Goal: Task Accomplishment & Management: Manage account settings

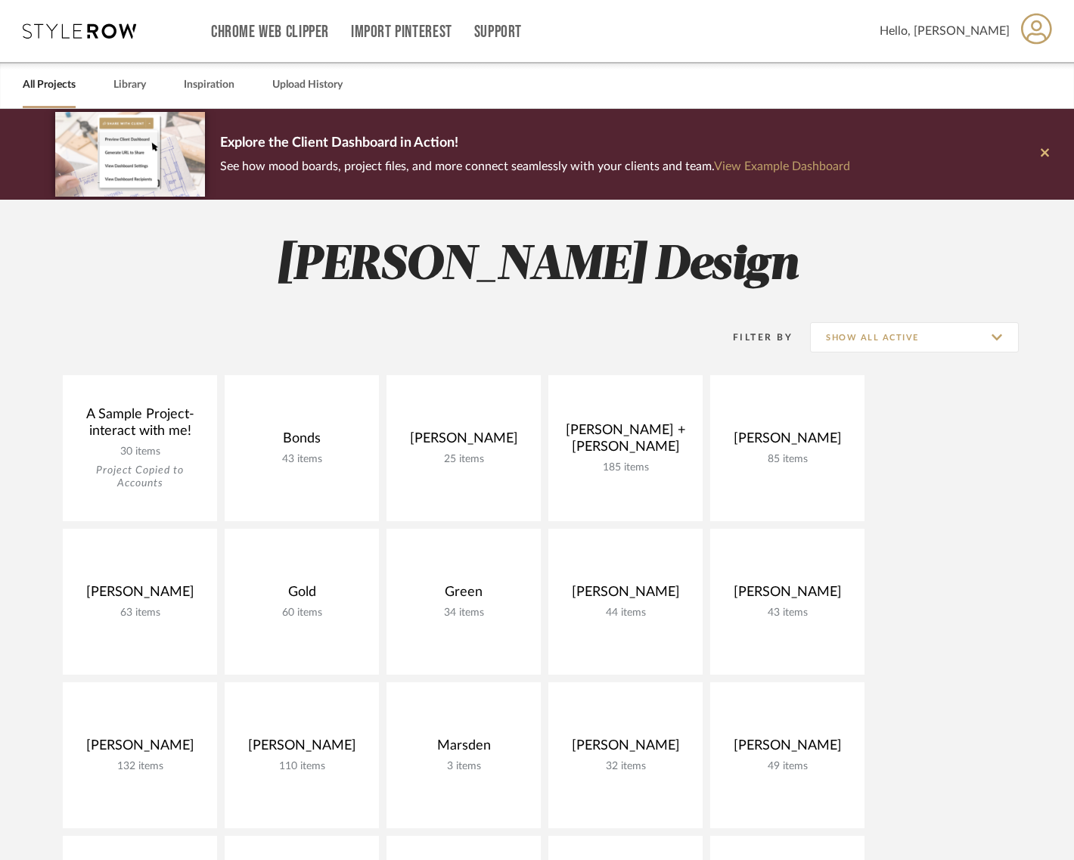
click at [1043, 150] on icon at bounding box center [1045, 153] width 8 height 14
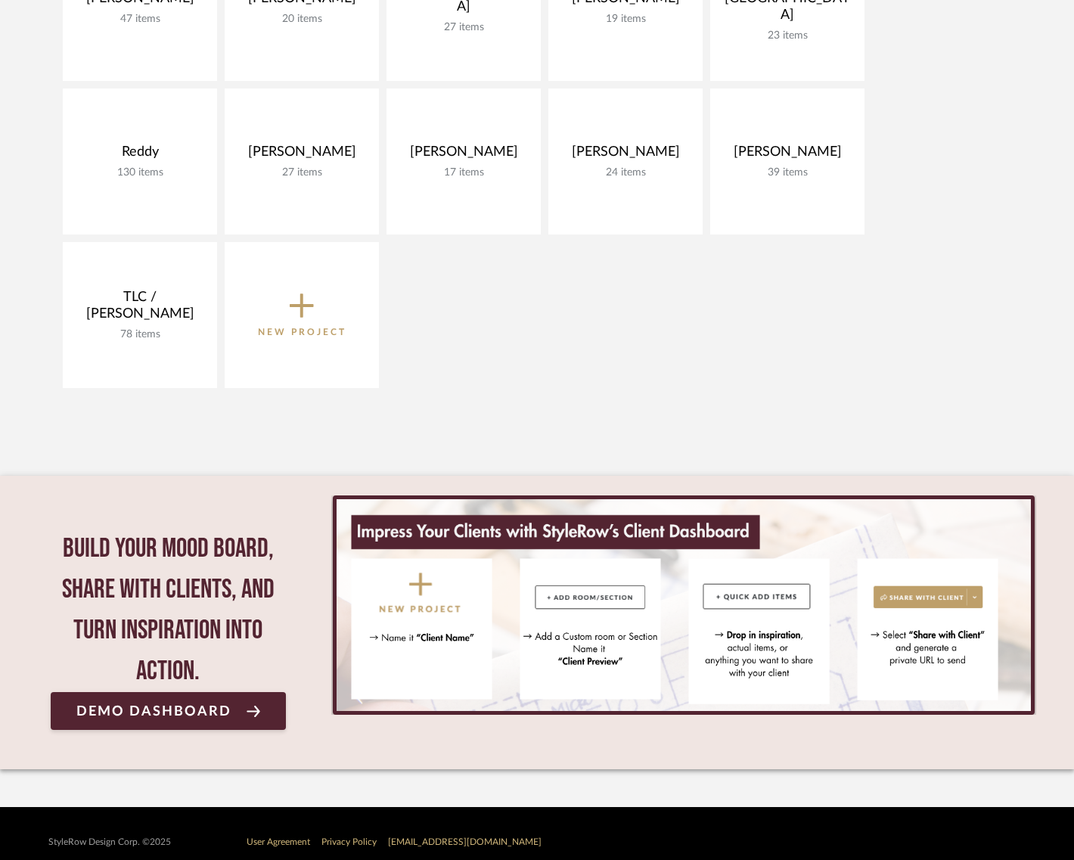
scroll to position [827, 0]
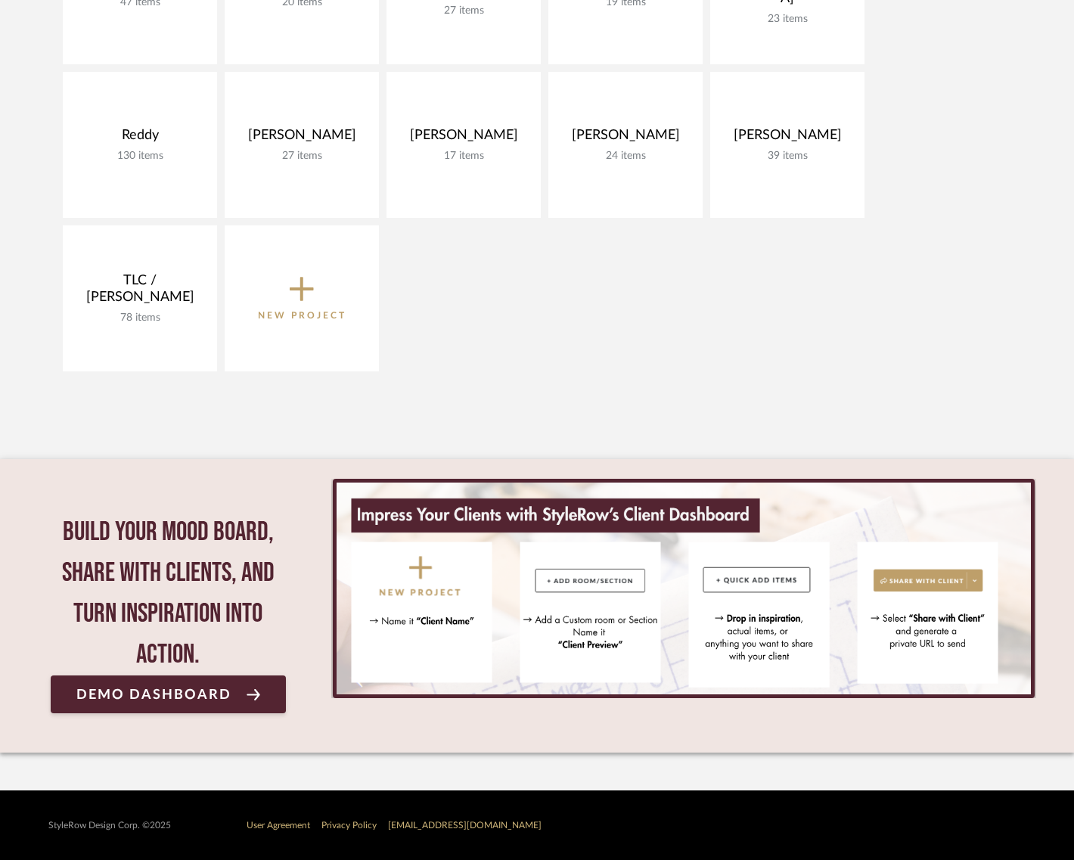
click at [313, 288] on fa-icon at bounding box center [302, 285] width 24 height 24
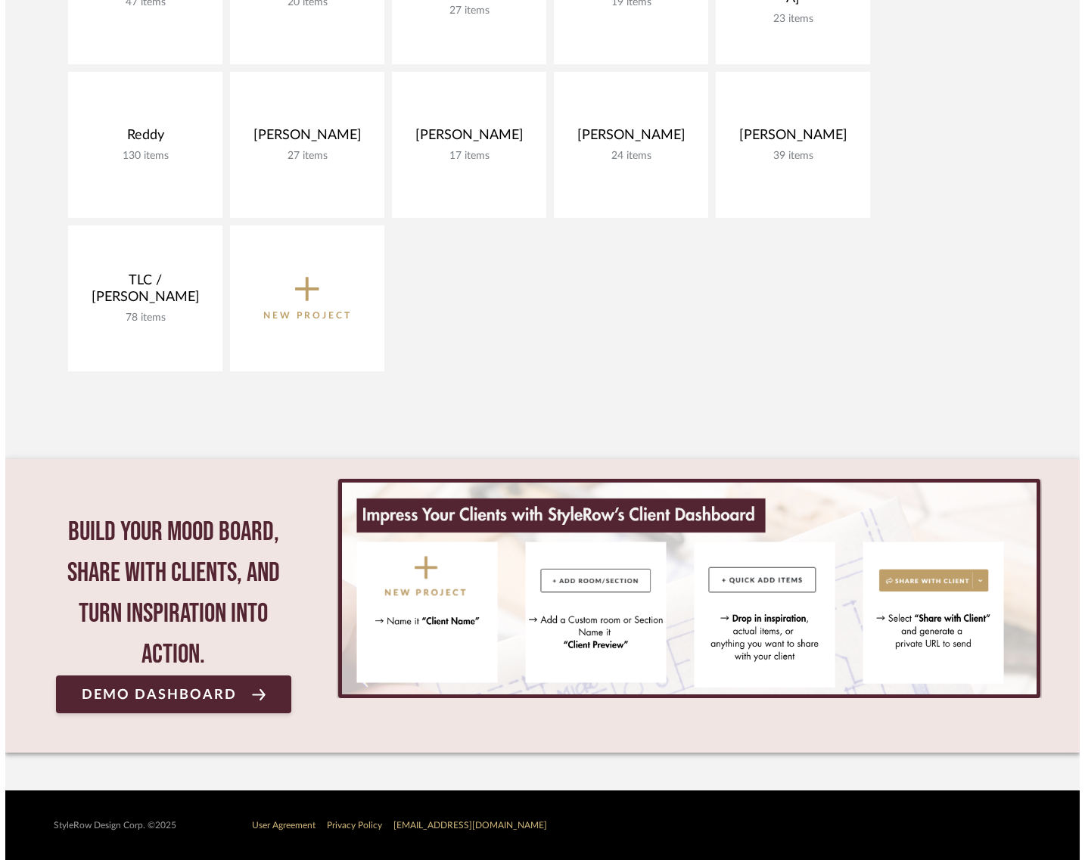
scroll to position [0, 0]
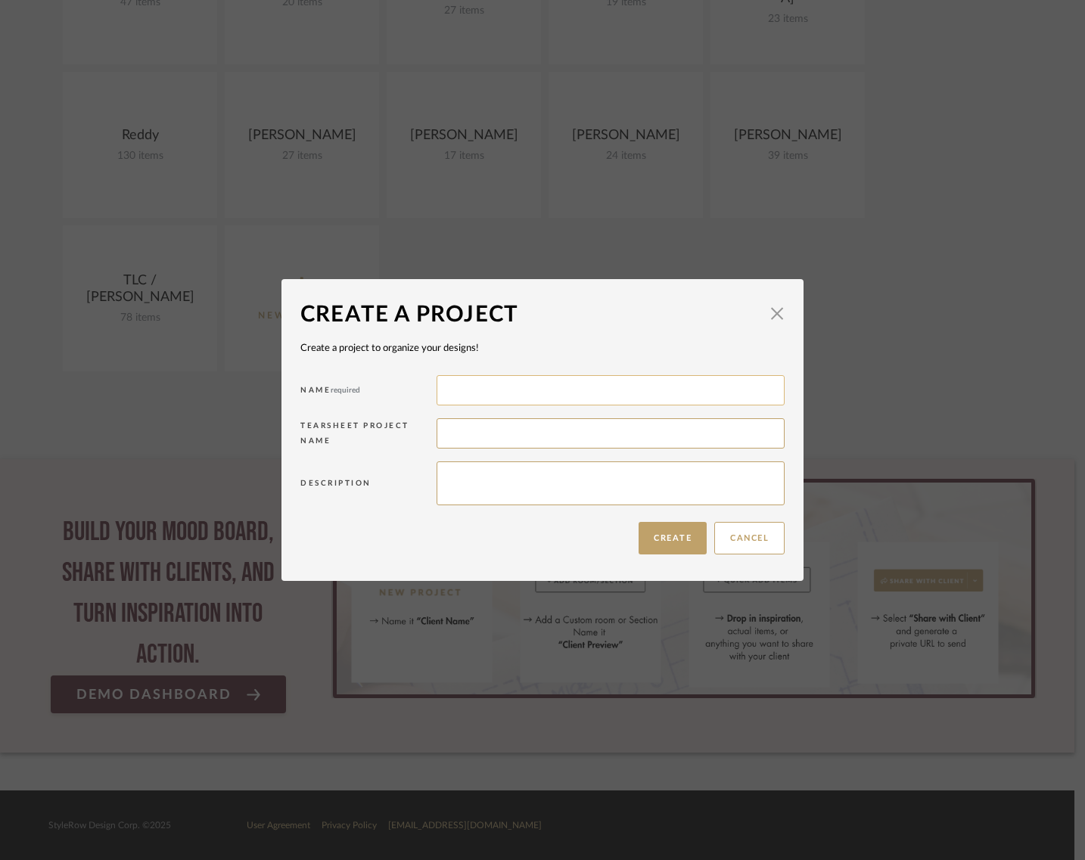
click at [453, 384] on input at bounding box center [611, 390] width 348 height 30
type input "s"
click at [454, 390] on input "Ane Barge" at bounding box center [611, 390] width 348 height 30
type input "[PERSON_NAME]"
click at [663, 539] on button "Create" at bounding box center [673, 538] width 68 height 33
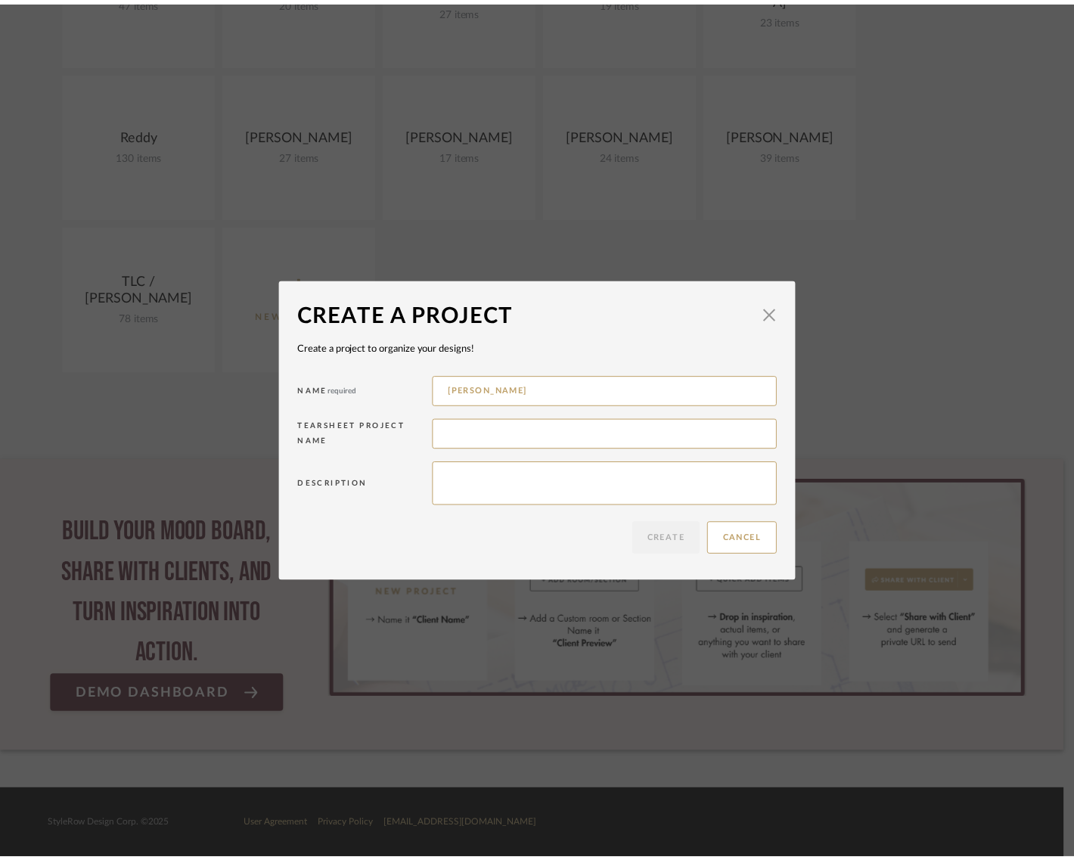
scroll to position [827, 0]
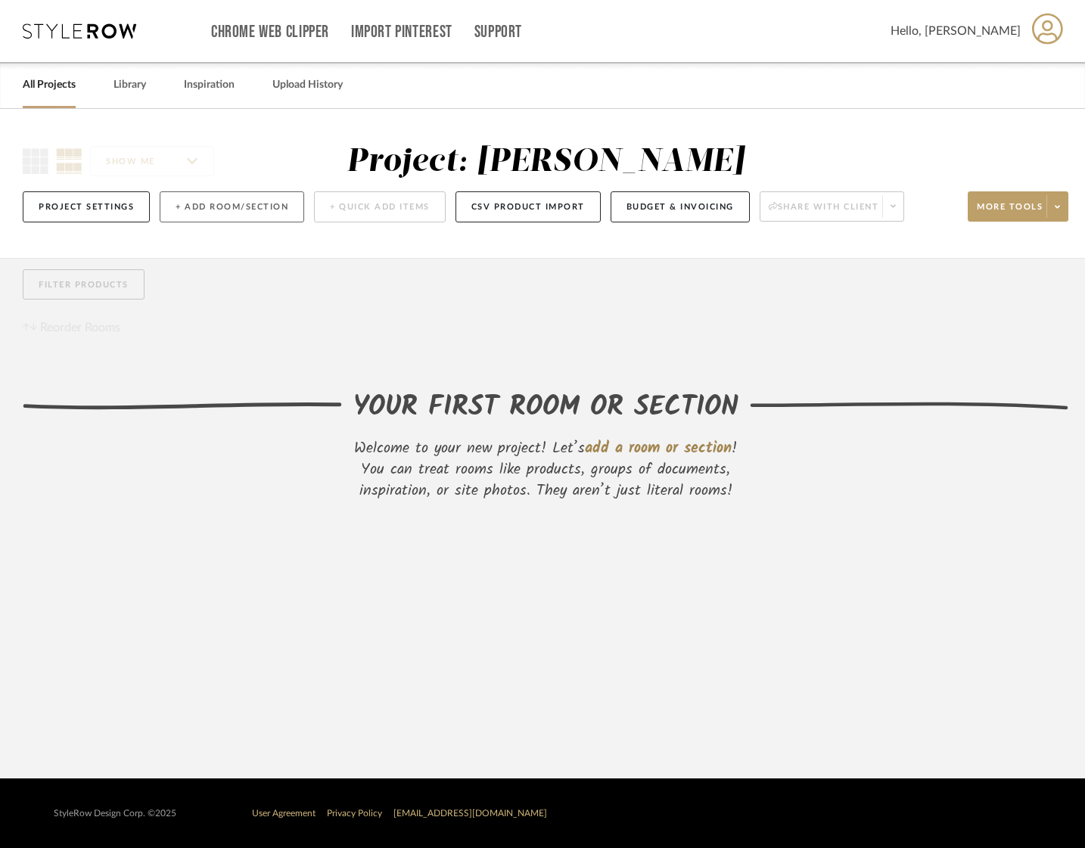
click at [260, 203] on button "+ Add Room/Section" at bounding box center [232, 206] width 145 height 31
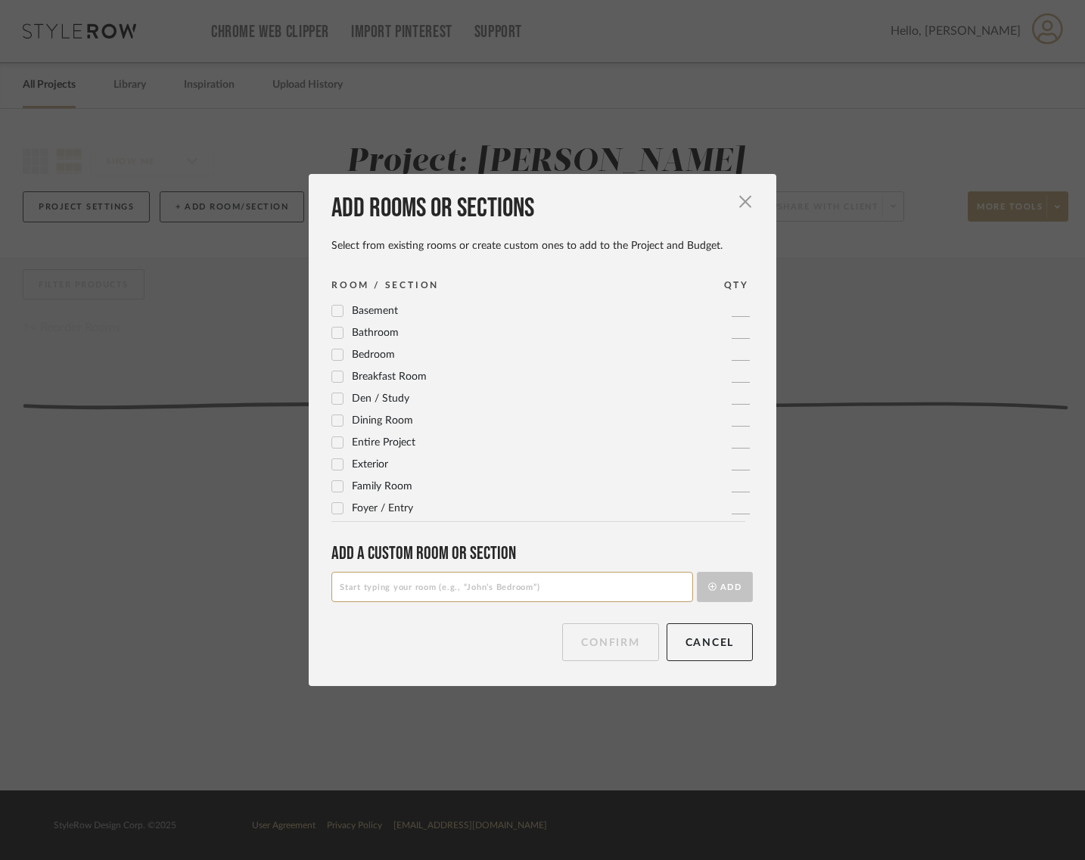
click at [594, 595] on input at bounding box center [512, 587] width 362 height 30
type input "Showroom"
click at [725, 584] on button "Add" at bounding box center [725, 587] width 56 height 30
click at [333, 353] on icon at bounding box center [337, 355] width 11 height 11
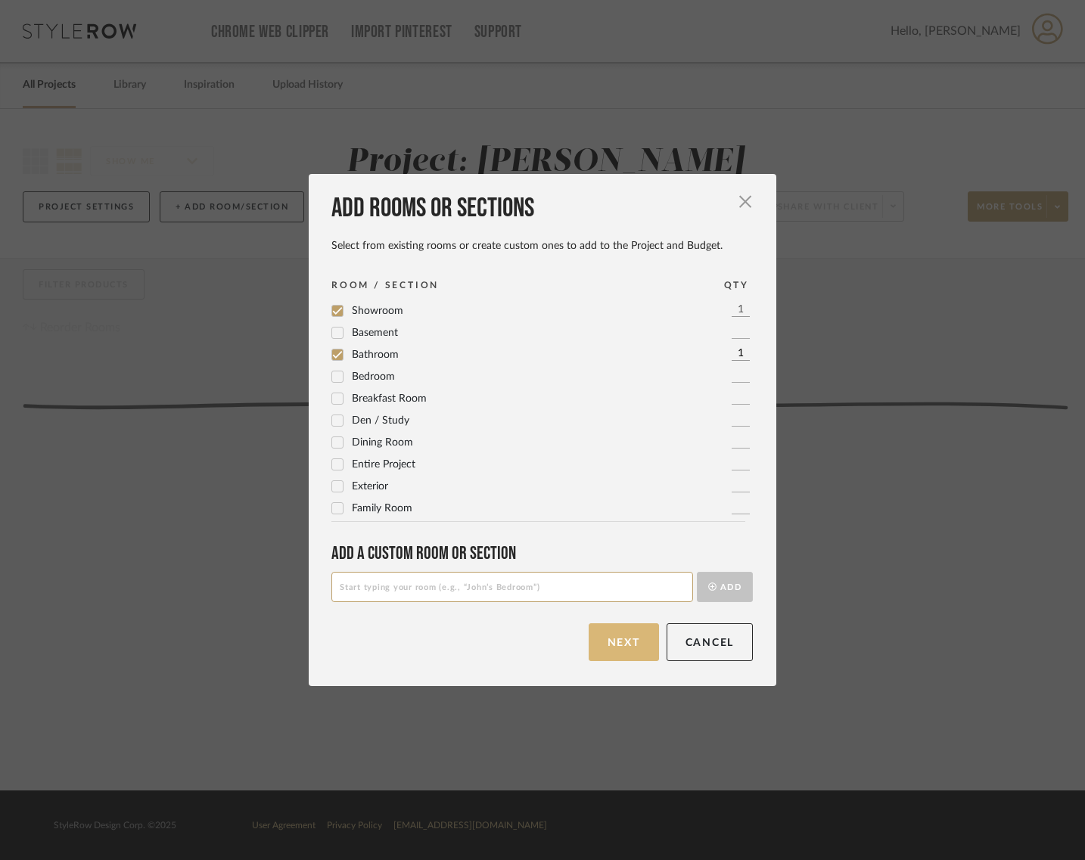
click at [622, 646] on button "Next" at bounding box center [624, 642] width 70 height 38
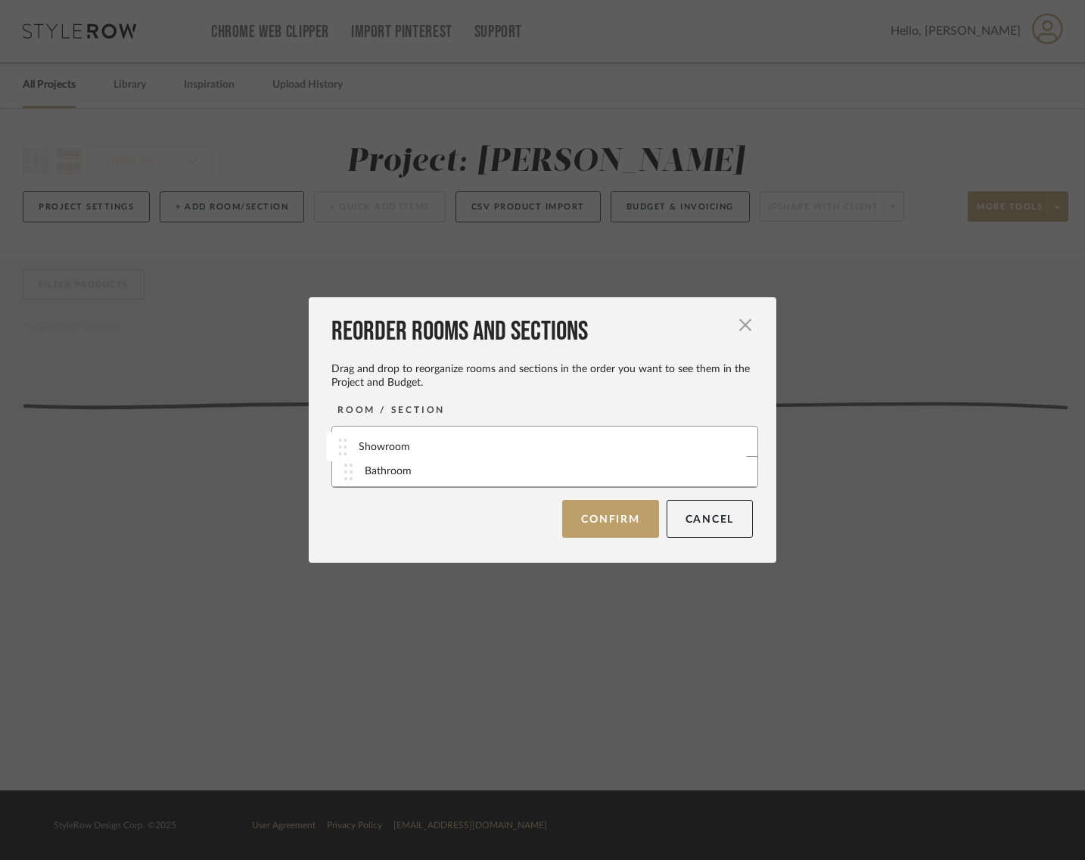
drag, startPoint x: 344, startPoint y: 474, endPoint x: 343, endPoint y: 449, distance: 25.0
click at [614, 514] on button "Confirm" at bounding box center [610, 518] width 96 height 38
